Goal: Task Accomplishment & Management: Manage account settings

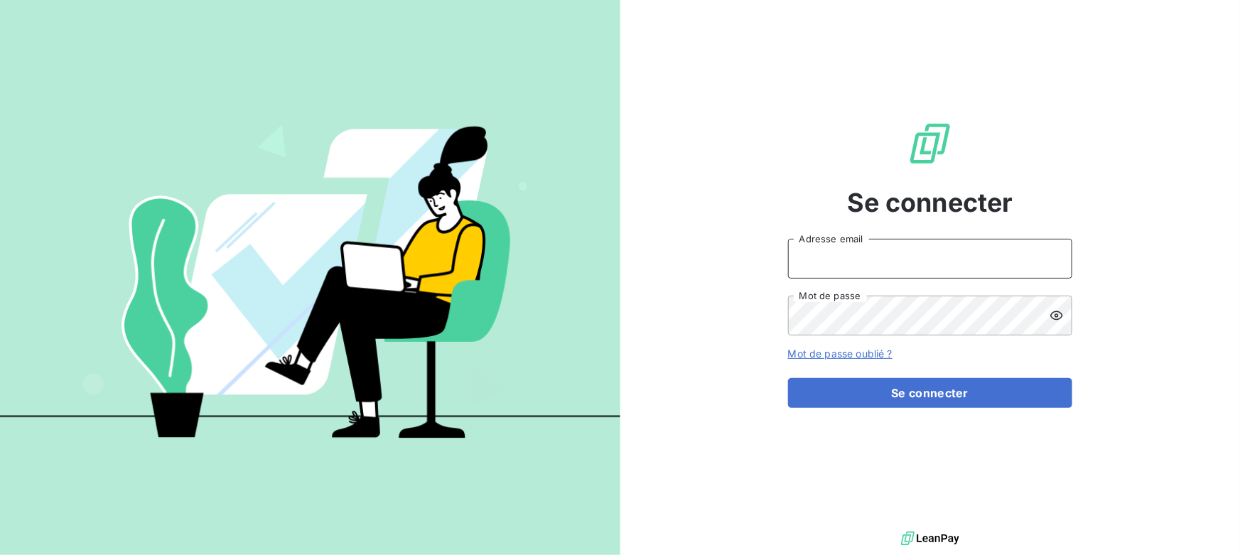
click at [871, 264] on input "Adresse email" at bounding box center [930, 259] width 284 height 40
type input "[PERSON_NAME][EMAIL_ADDRESS][DOMAIN_NAME]"
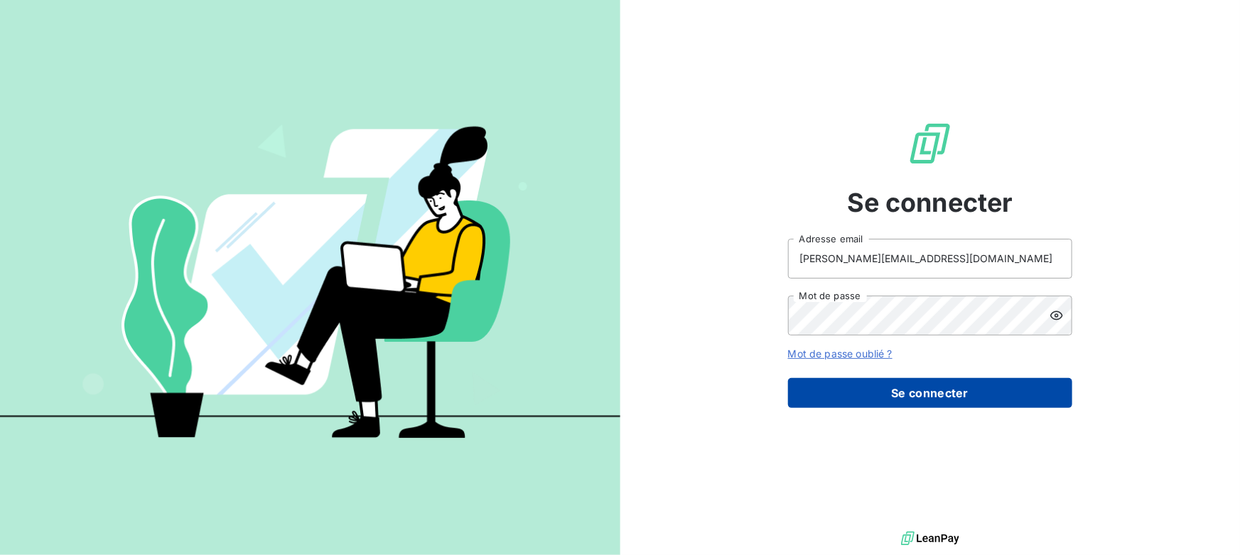
click at [875, 393] on button "Se connecter" at bounding box center [930, 393] width 284 height 30
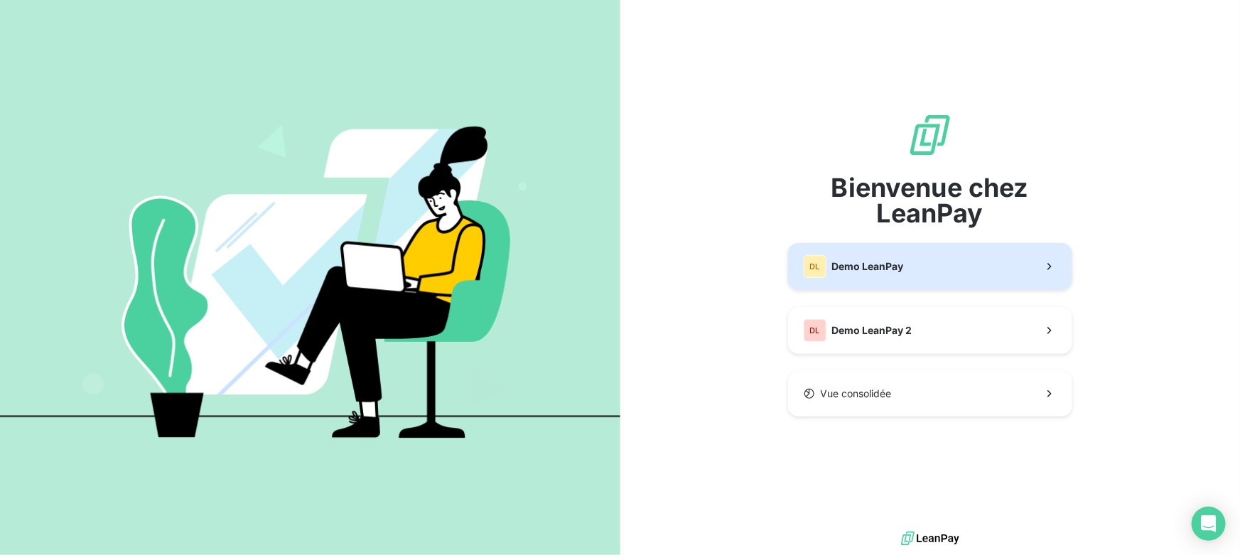
click at [879, 252] on button "DL Demo LeanPay" at bounding box center [930, 266] width 284 height 47
